Goal: Communication & Community: Answer question/provide support

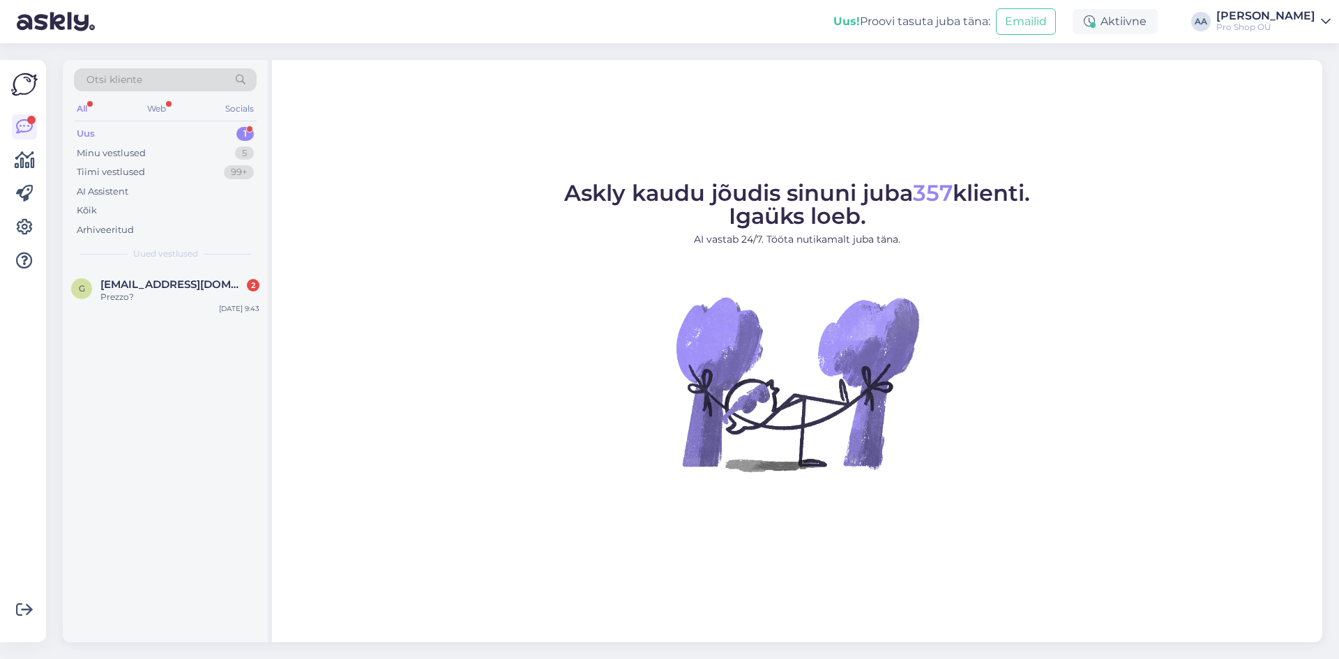
click at [94, 130] on div "Uus" at bounding box center [86, 134] width 18 height 14
click at [119, 290] on span "[EMAIL_ADDRESS][DOMAIN_NAME]" at bounding box center [172, 284] width 145 height 13
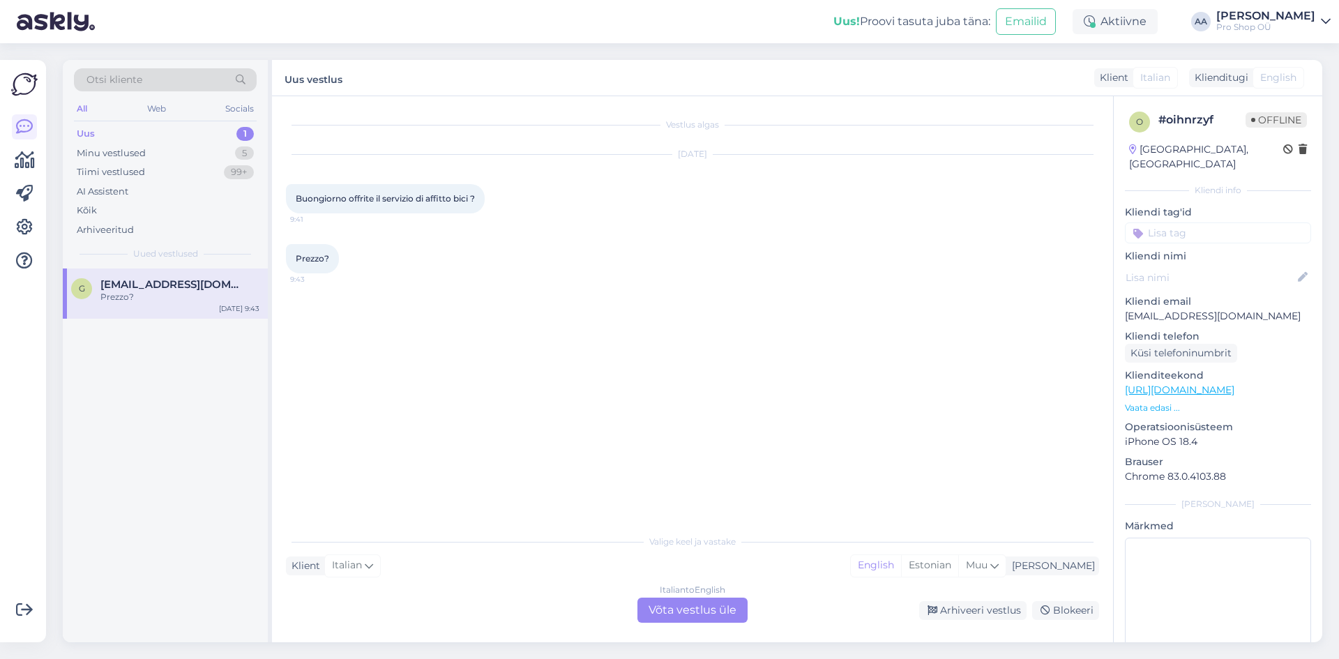
click at [693, 608] on div "Italian to English Võta vestlus üle" at bounding box center [693, 610] width 110 height 25
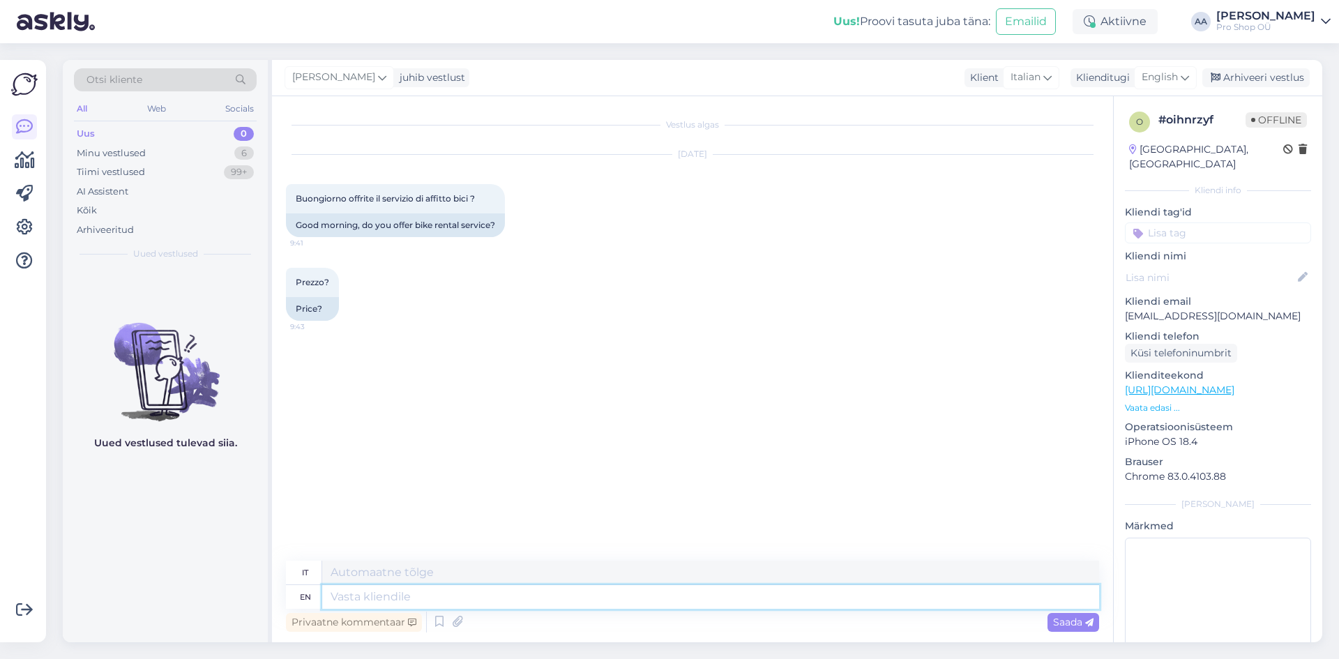
click at [370, 600] on textarea at bounding box center [710, 597] width 777 height 24
type textarea "H"
type textarea "CIAO"
type textarea "Sorry,"
type textarea "Scusa,"
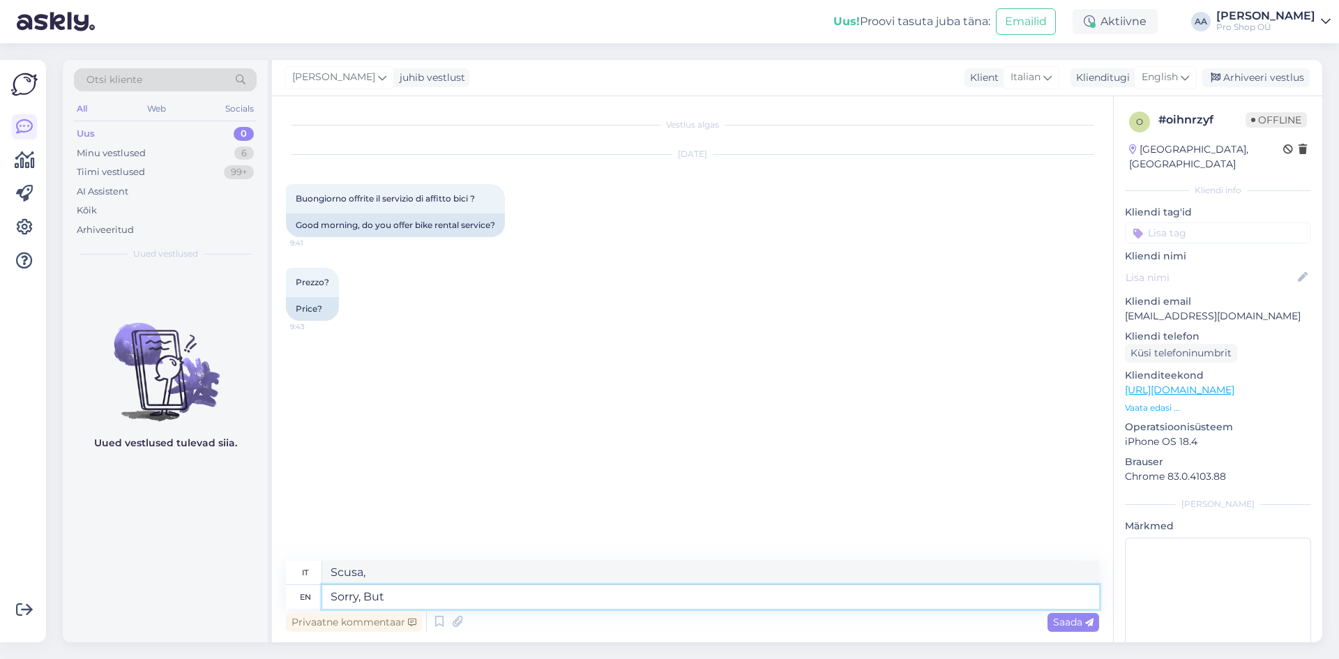
type textarea "Sorry, But"
type textarea "Mi dispiace, [GEOGRAPHIC_DATA]"
type textarea "Sorry, But we"
type textarea "Mi dispiace, ma noi"
type textarea "Sorry, But we do n"
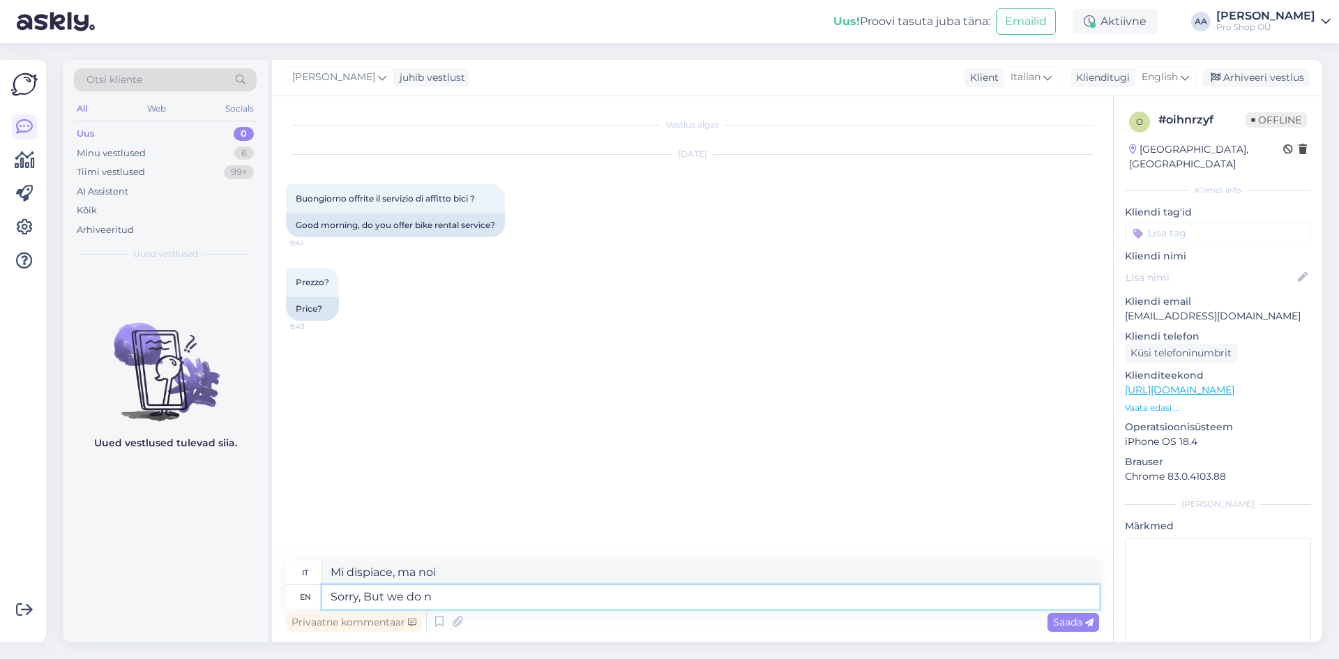
type textarea "Mi dispiace, ma lo facciamo"
type textarea "Sorry, But we do not"
type textarea "Mi dispiace, ma non lo facciamo"
type textarea "Sorry, But we do not rent"
type textarea "Mi dispiace, ma non affittiamo"
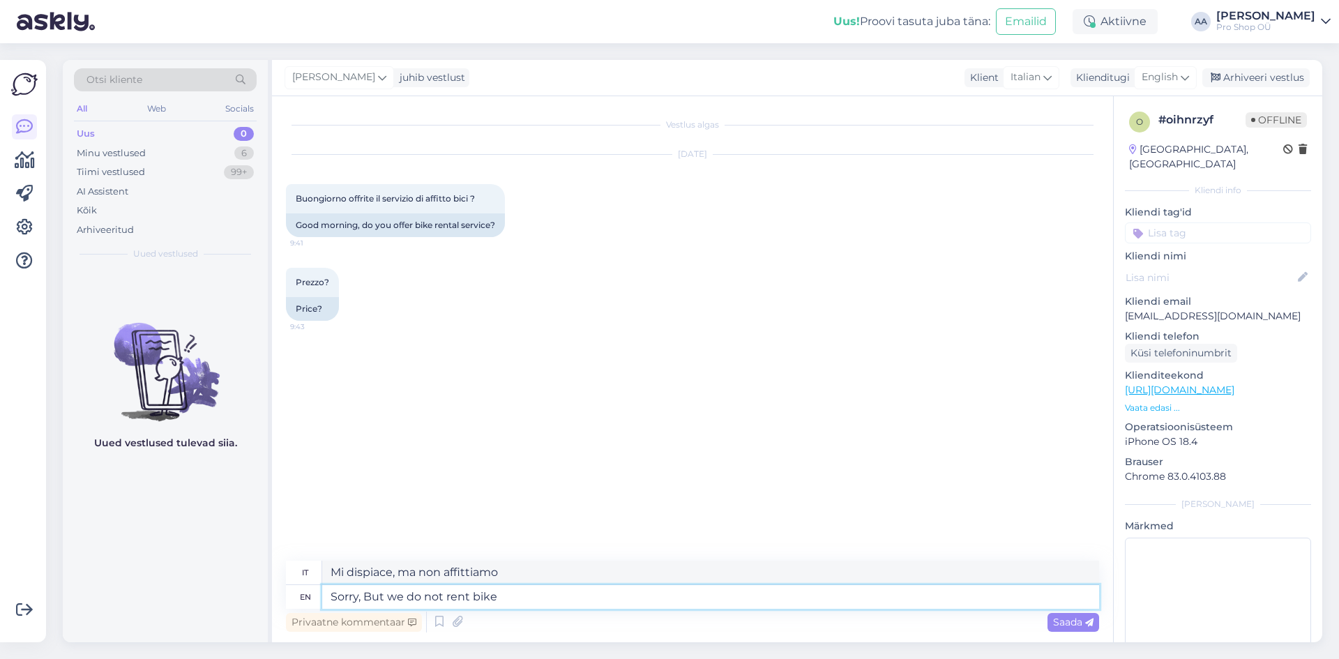
type textarea "Sorry, But we do not rent bikes"
type textarea "Ci dispiace, ma non noleggiamo biciclette"
type textarea "Sorry, But we do not rent bikes"
click at [1078, 627] on span "Saada" at bounding box center [1073, 622] width 40 height 13
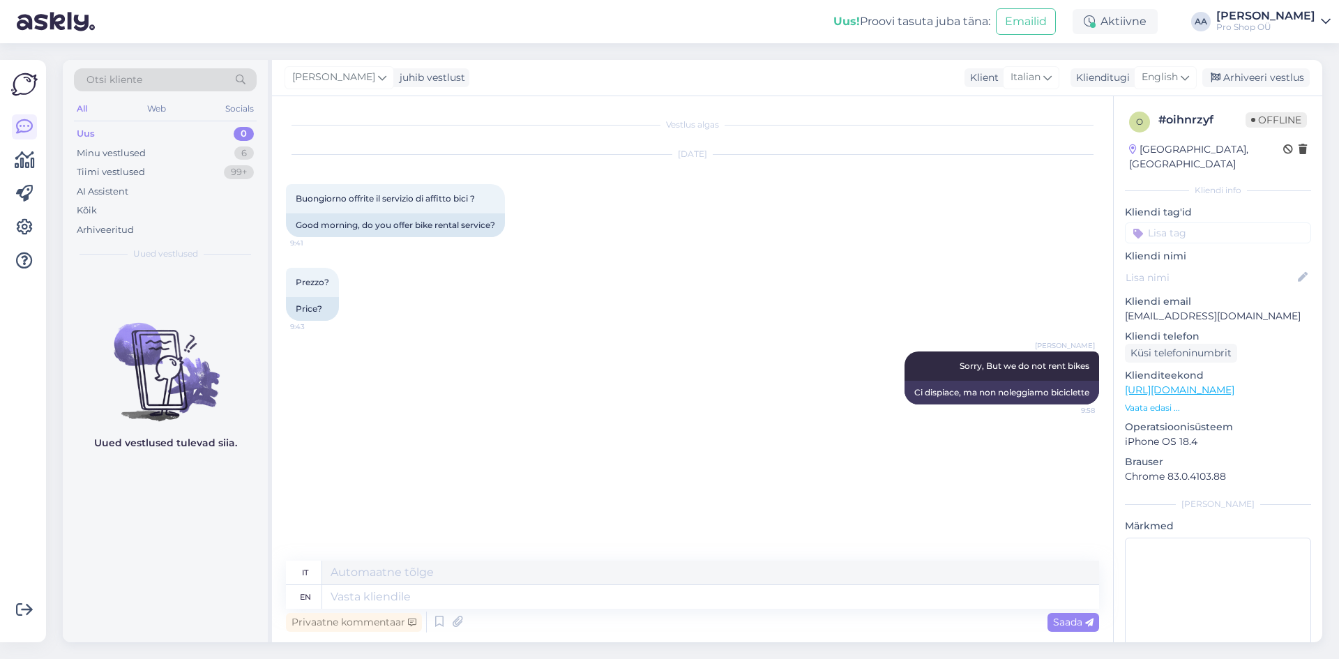
click at [567, 368] on div "[PERSON_NAME] Sorry, But we do not rent bikes 9:58 Ci dispiace, ma non noleggia…" at bounding box center [692, 378] width 813 height 84
click at [415, 600] on textarea at bounding box center [710, 597] width 777 height 24
type textarea "But"
type textarea "Ma"
type textarea "But what"
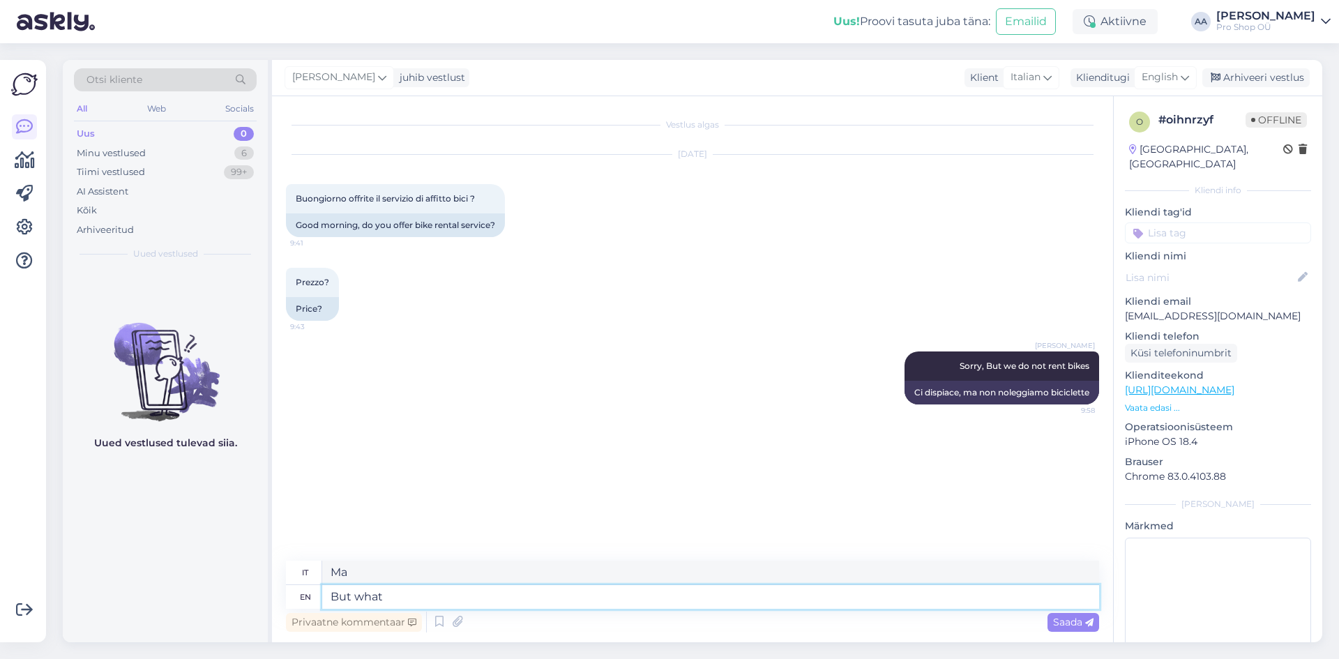
type textarea "Ma cosa?"
type textarea "But what kind o"
type textarea "Ma che tipo"
type textarea "But what kind of"
type textarea "Ma che tipo di"
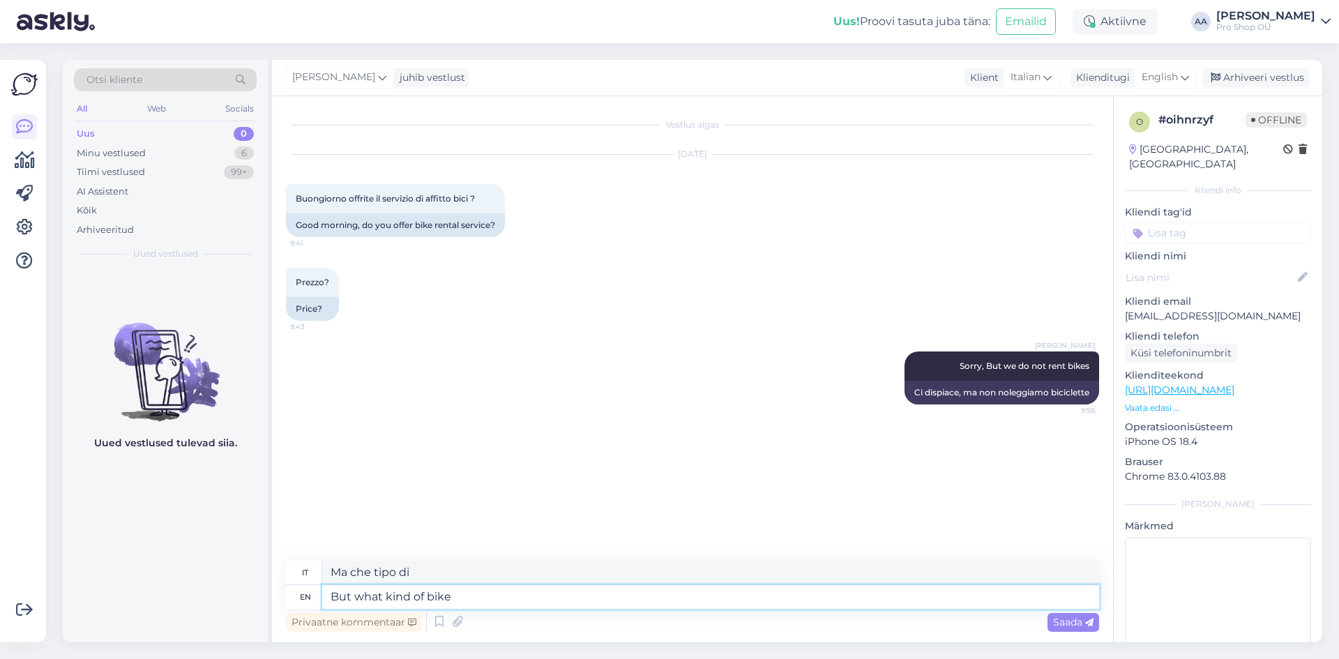
type textarea "But what kind of bike"
type textarea "Ma che tipo di bici?"
type textarea "But what kind of bike do"
type textarea "Ma che tipo di bici fai?"
type textarea "But what kind of bike do You n"
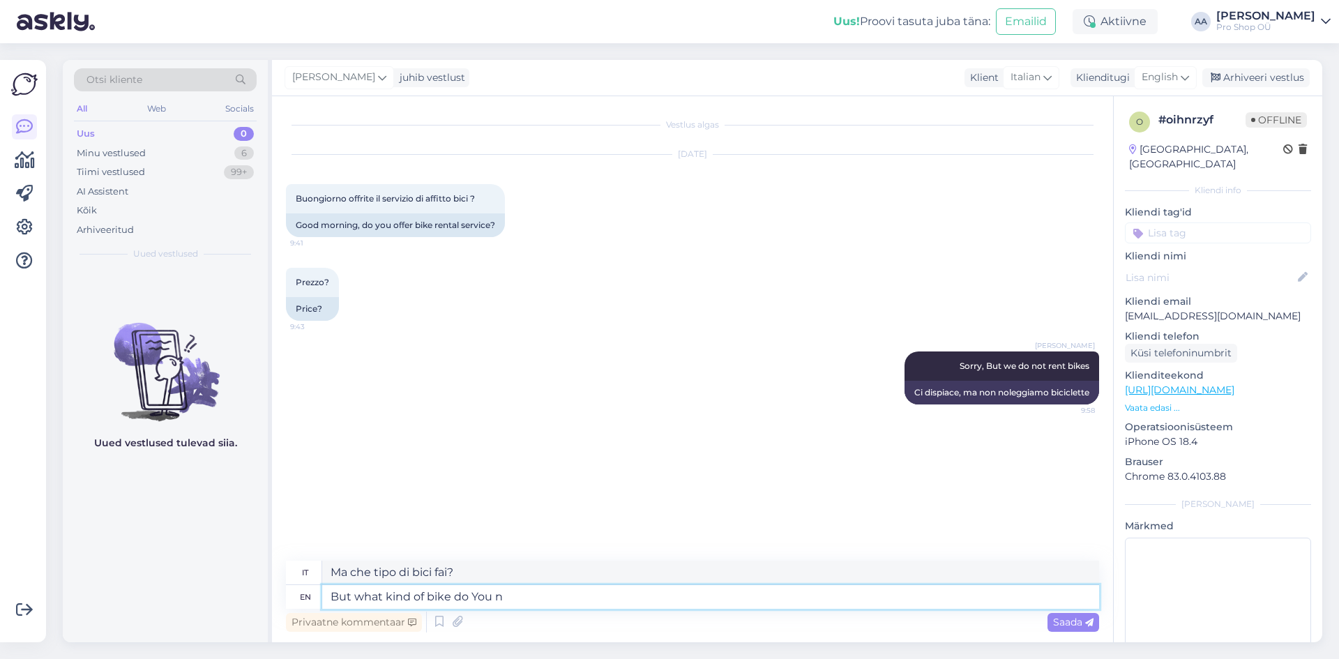
type textarea "Ma che tipo di bici hai?"
type textarea "But what kind of bike do You need?"
type textarea "Ma di che tipo di bici [PERSON_NAME]?"
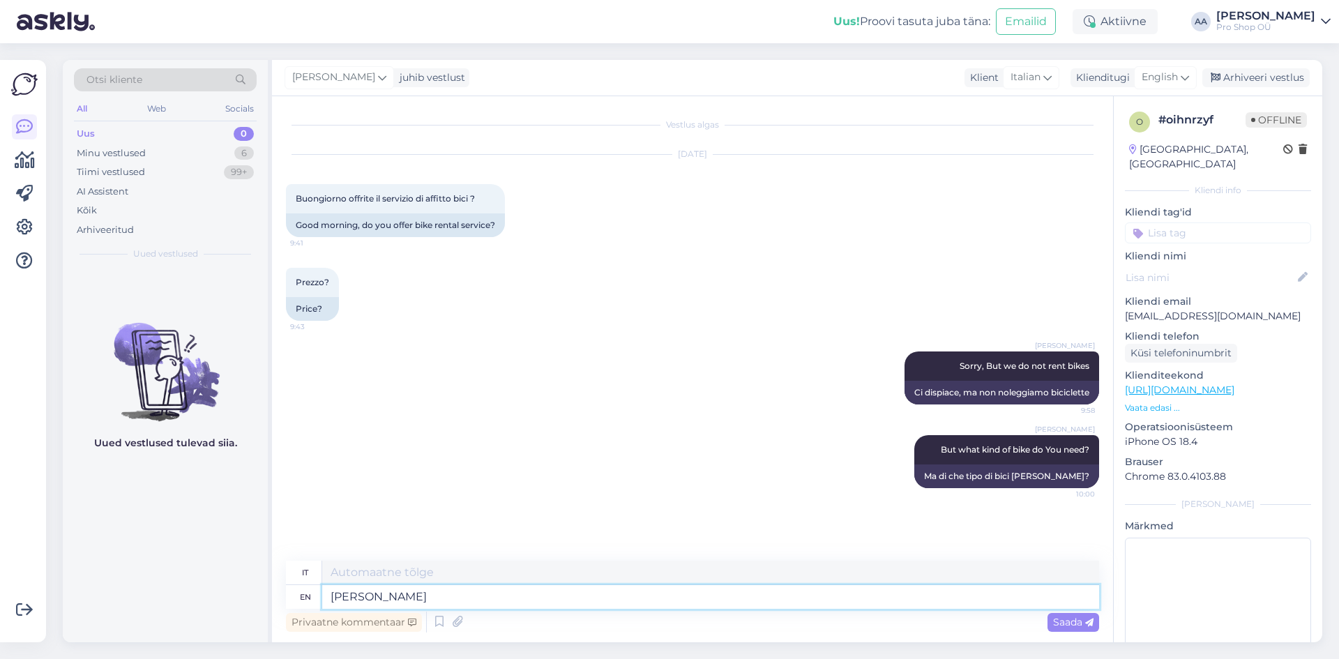
type textarea "[PERSON_NAME]"
type textarea "And"
type textarea "E"
type textarea "And what"
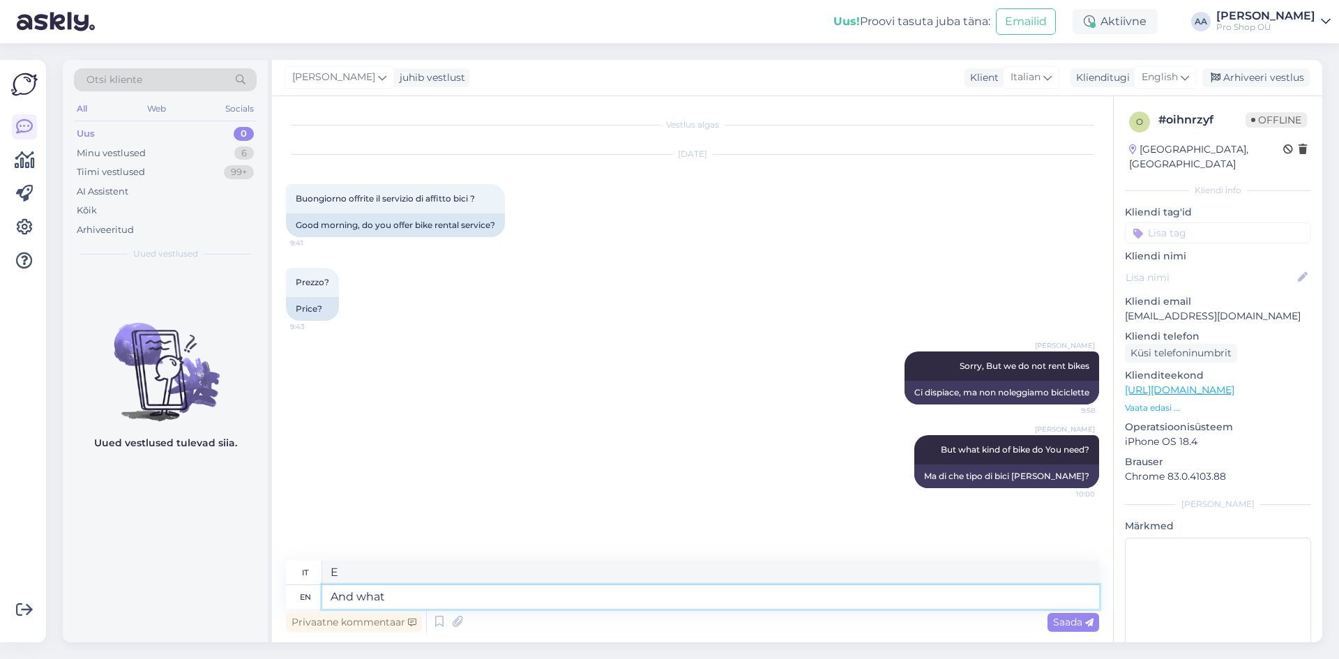
type textarea "E cosa?"
type textarea "And what size?"
type textarea "E di che dimensione?"
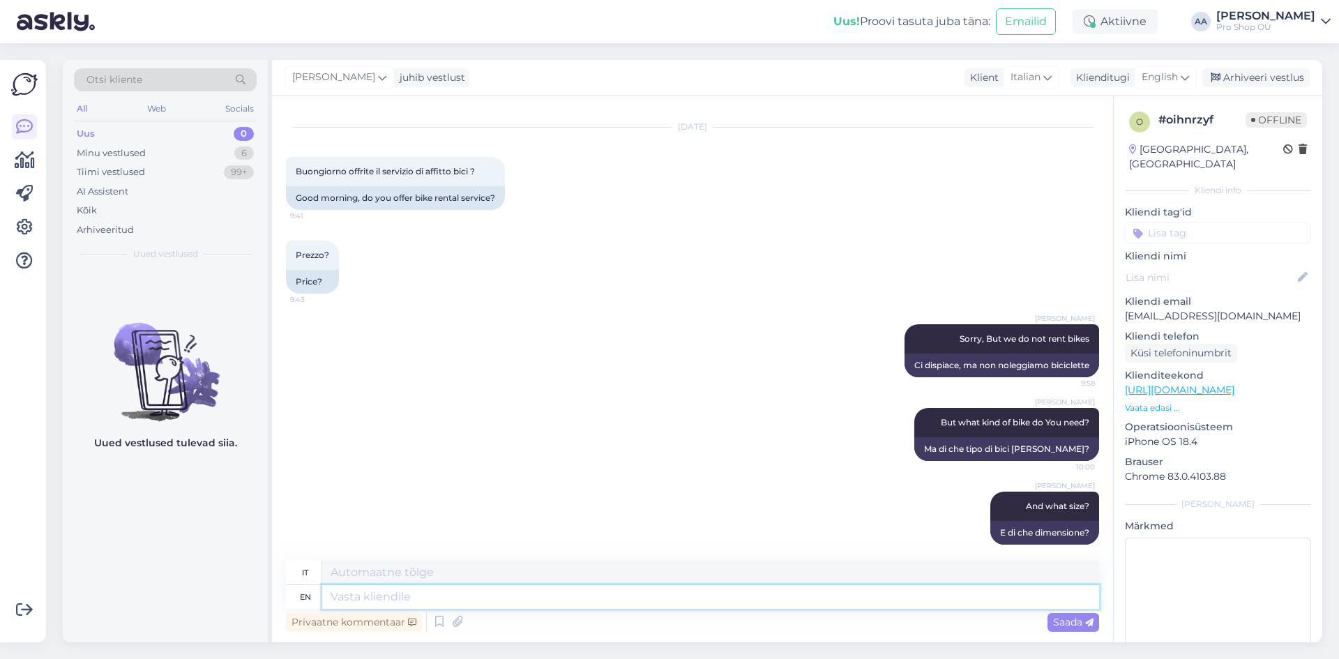
scroll to position [39, 0]
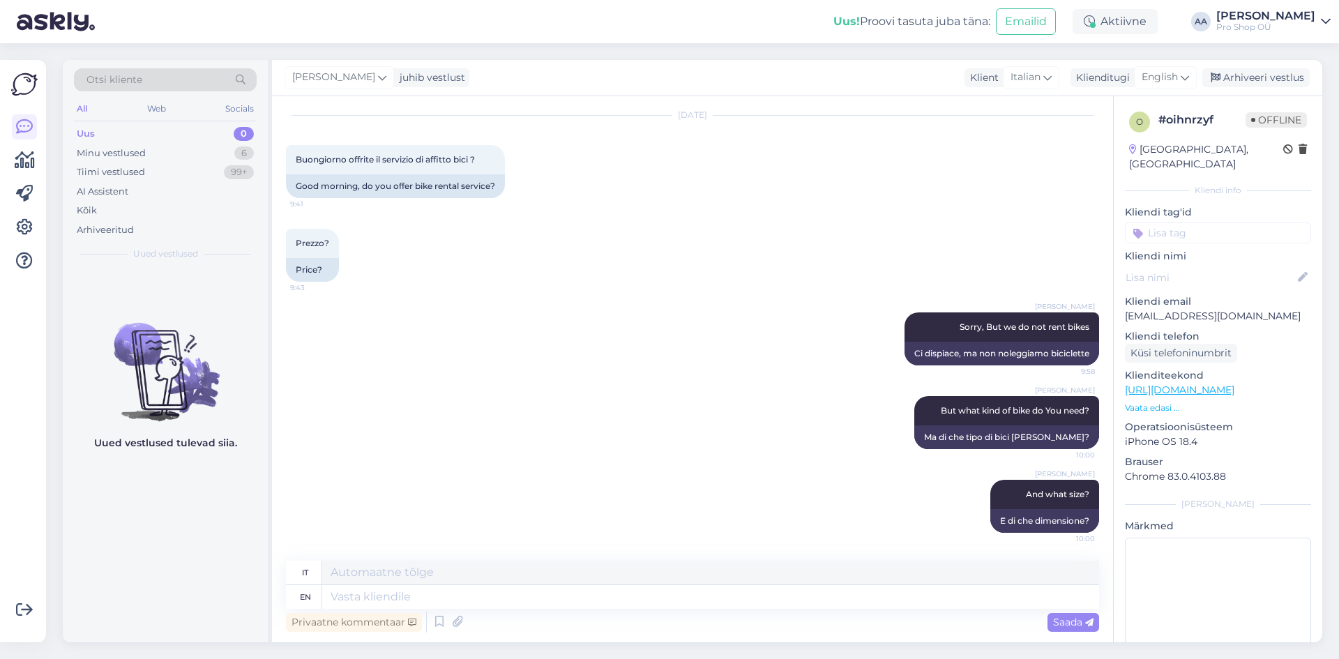
click at [534, 339] on div "[PERSON_NAME] Sorry, But we do not rent bikes 9:58 Ci dispiace, ma non noleggia…" at bounding box center [692, 339] width 813 height 84
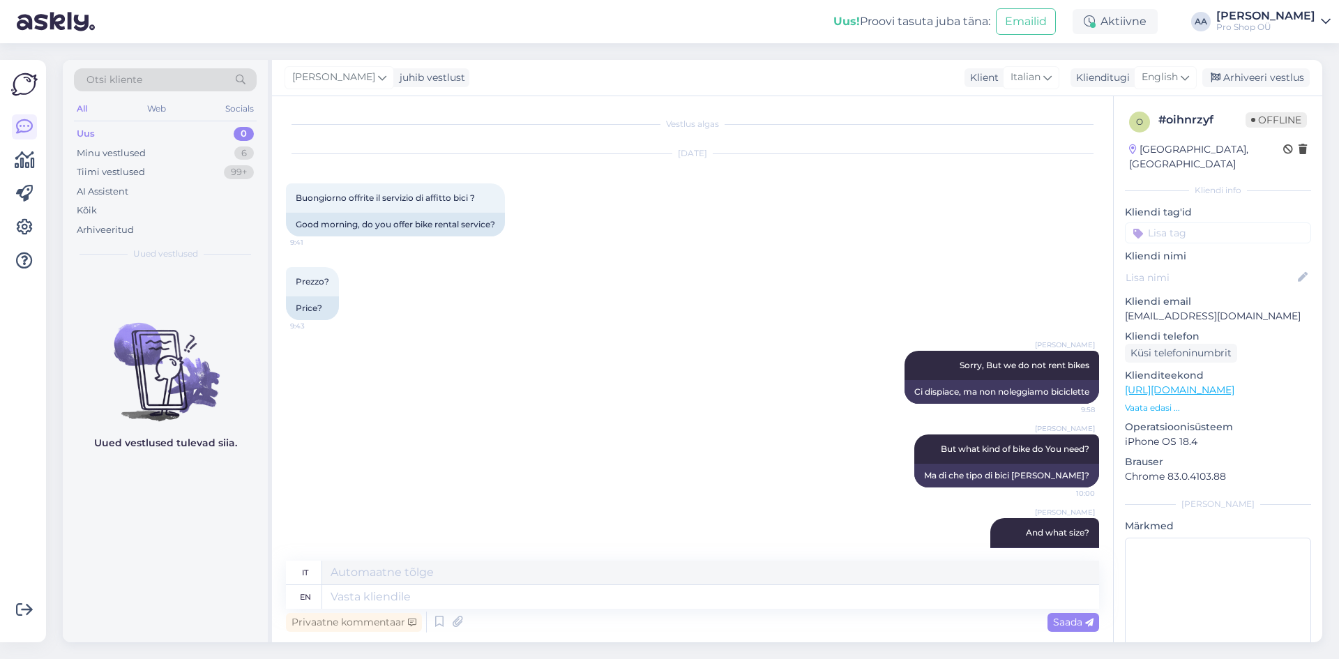
scroll to position [0, 0]
